Goal: Information Seeking & Learning: Learn about a topic

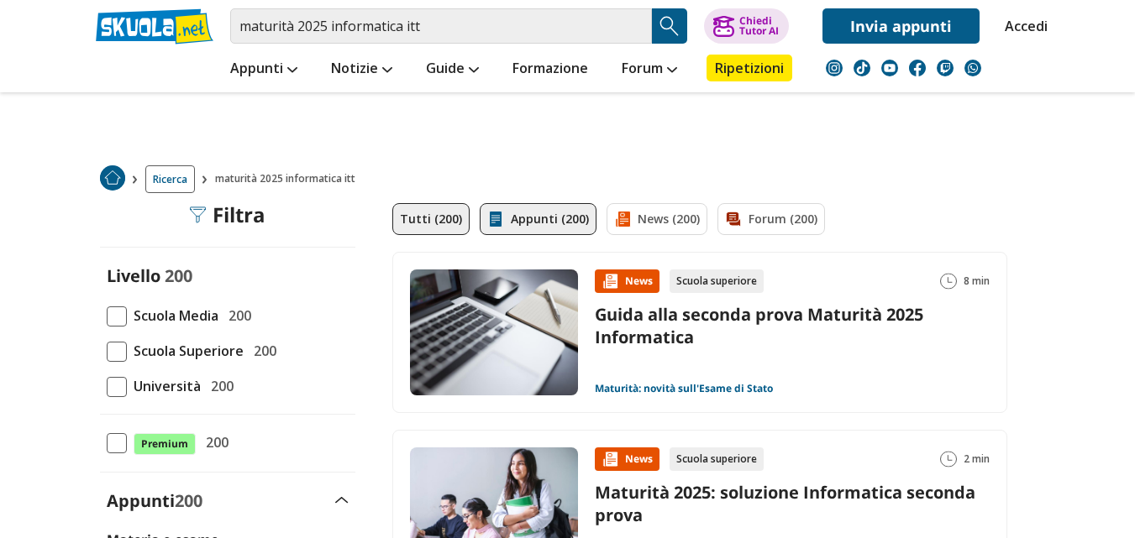
click at [560, 203] on link "Appunti (200)" at bounding box center [538, 219] width 117 height 32
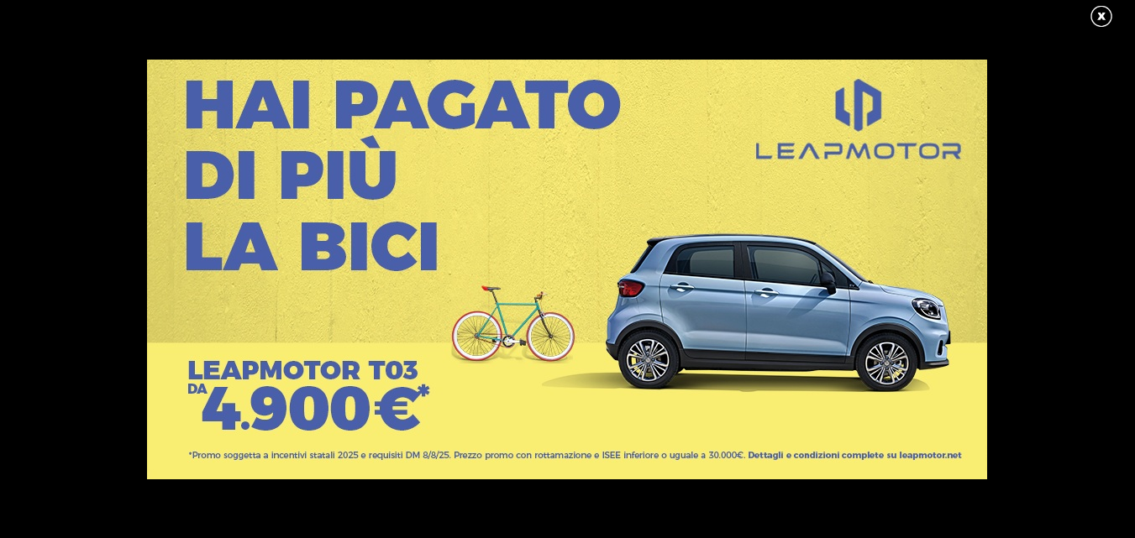
scroll to position [381, 0]
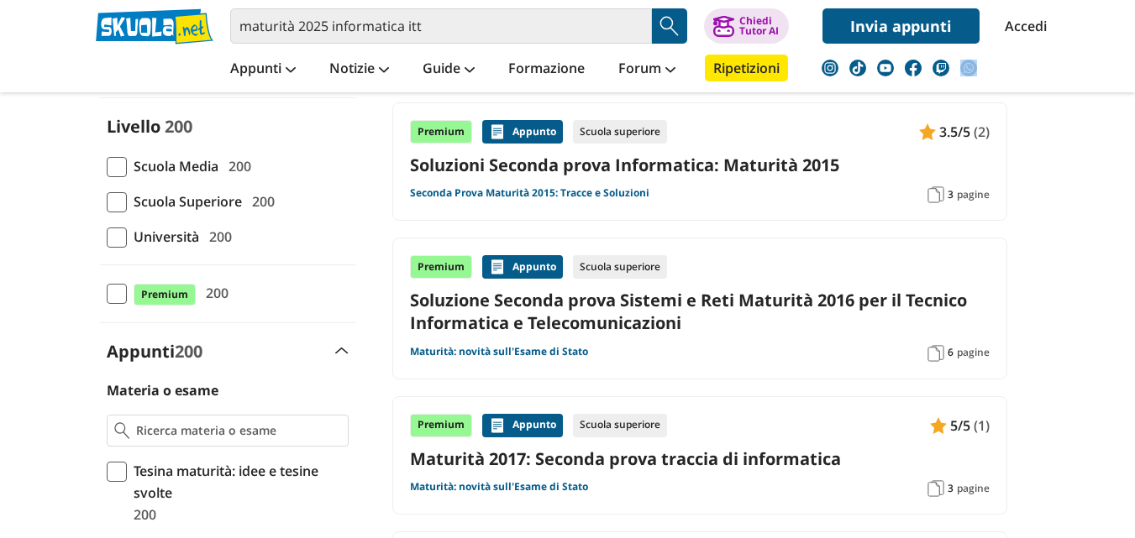
scroll to position [24, 0]
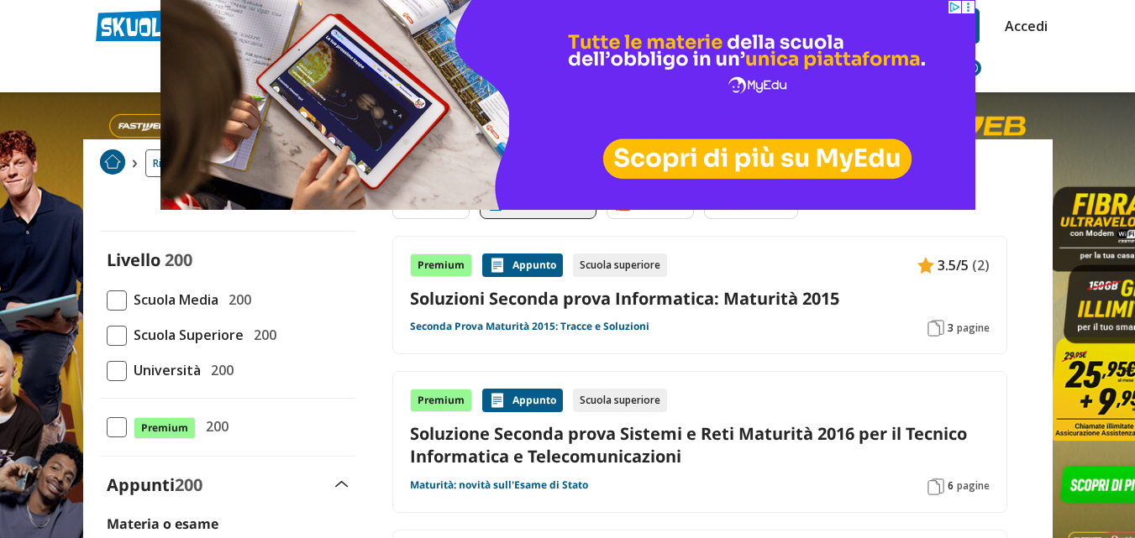
scroll to position [0, 0]
click at [521, 262] on div "Appunto" at bounding box center [522, 266] width 81 height 24
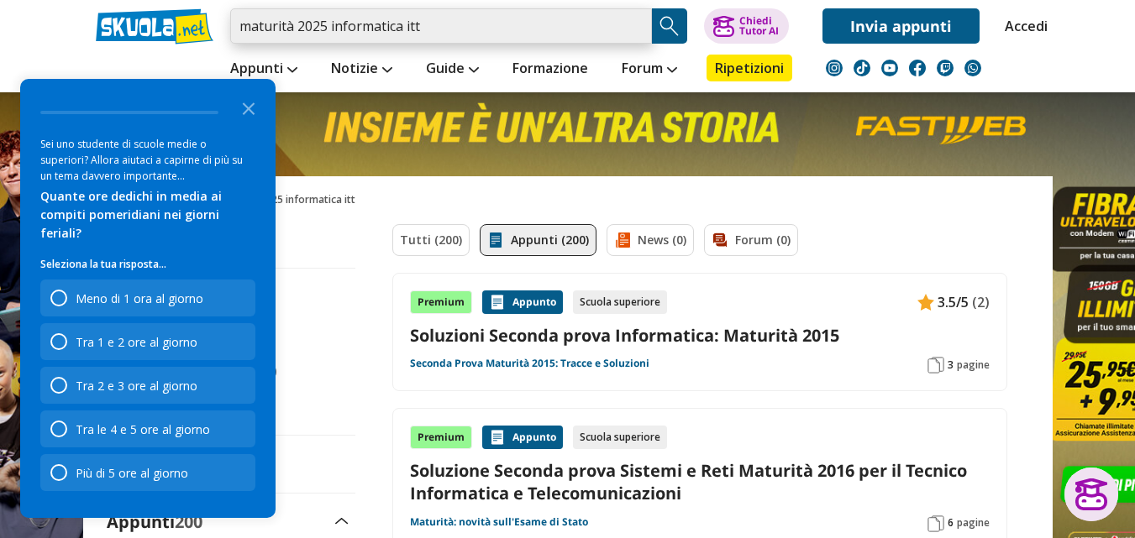
click at [513, 14] on input "maturità 2025 informatica itt" at bounding box center [441, 25] width 422 height 35
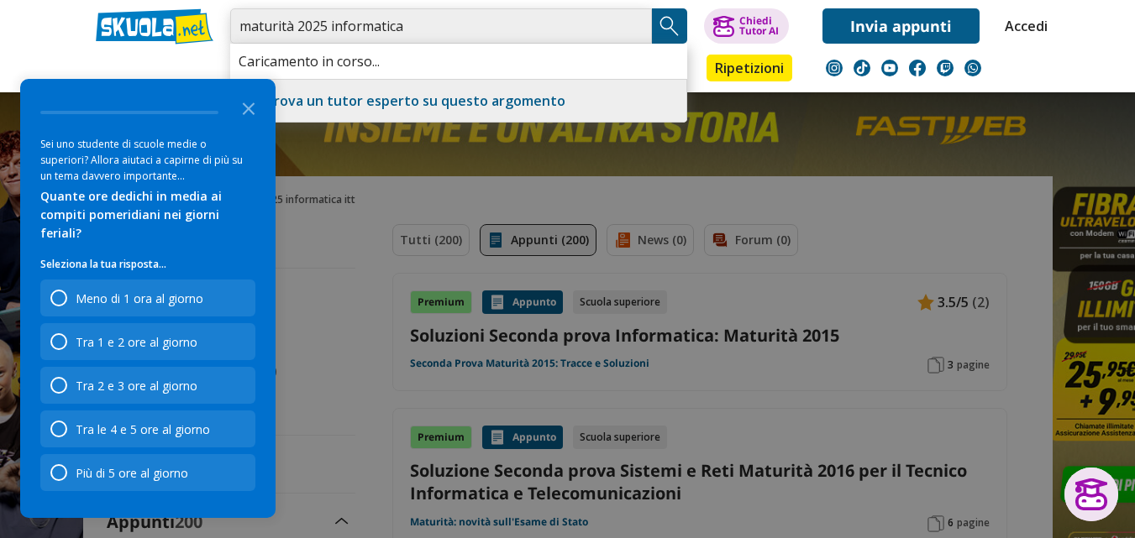
type input "maturità 2025 informatica"
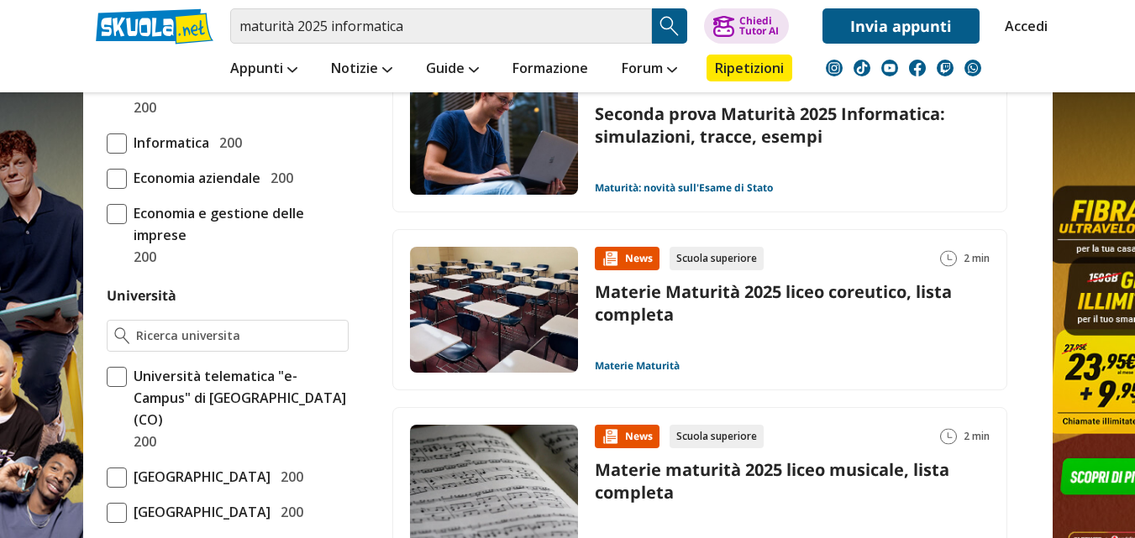
scroll to position [70, 0]
